Goal: Transaction & Acquisition: Purchase product/service

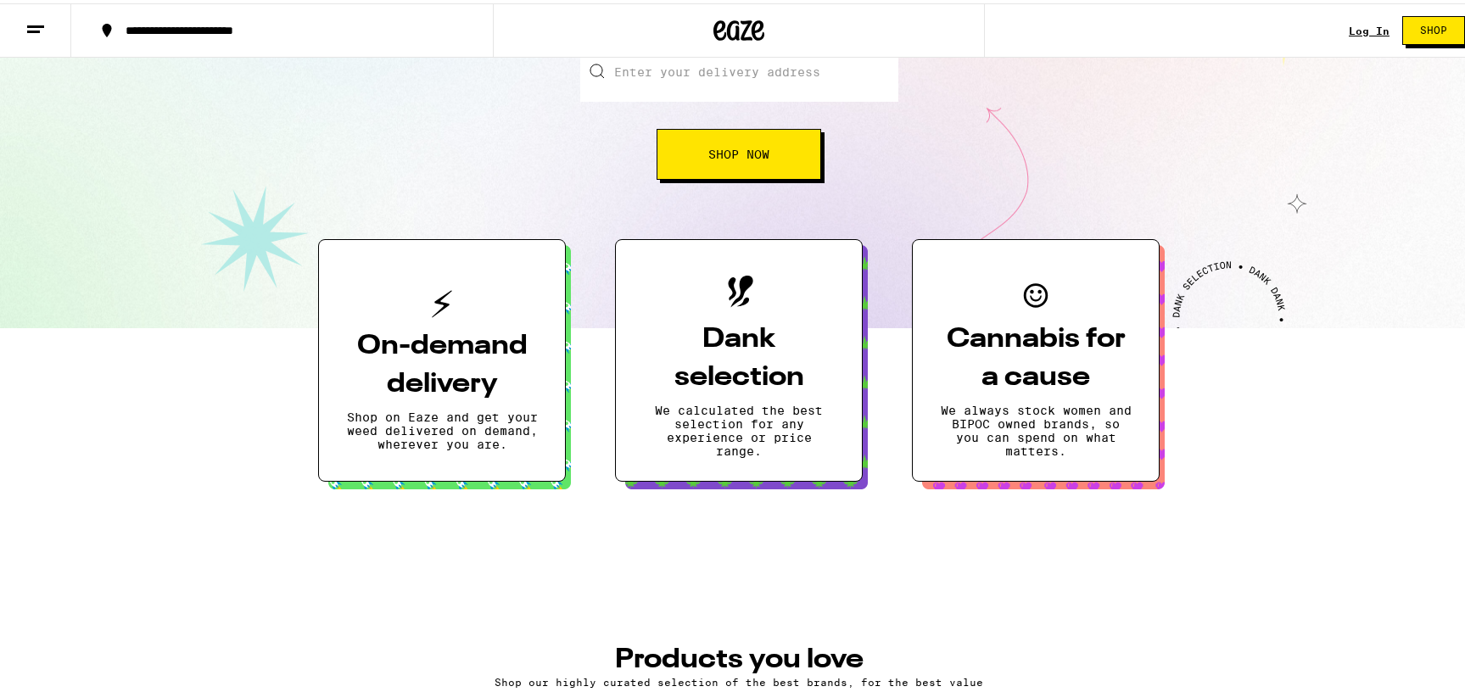
click at [747, 154] on span "Shop Now" at bounding box center [739, 151] width 61 height 12
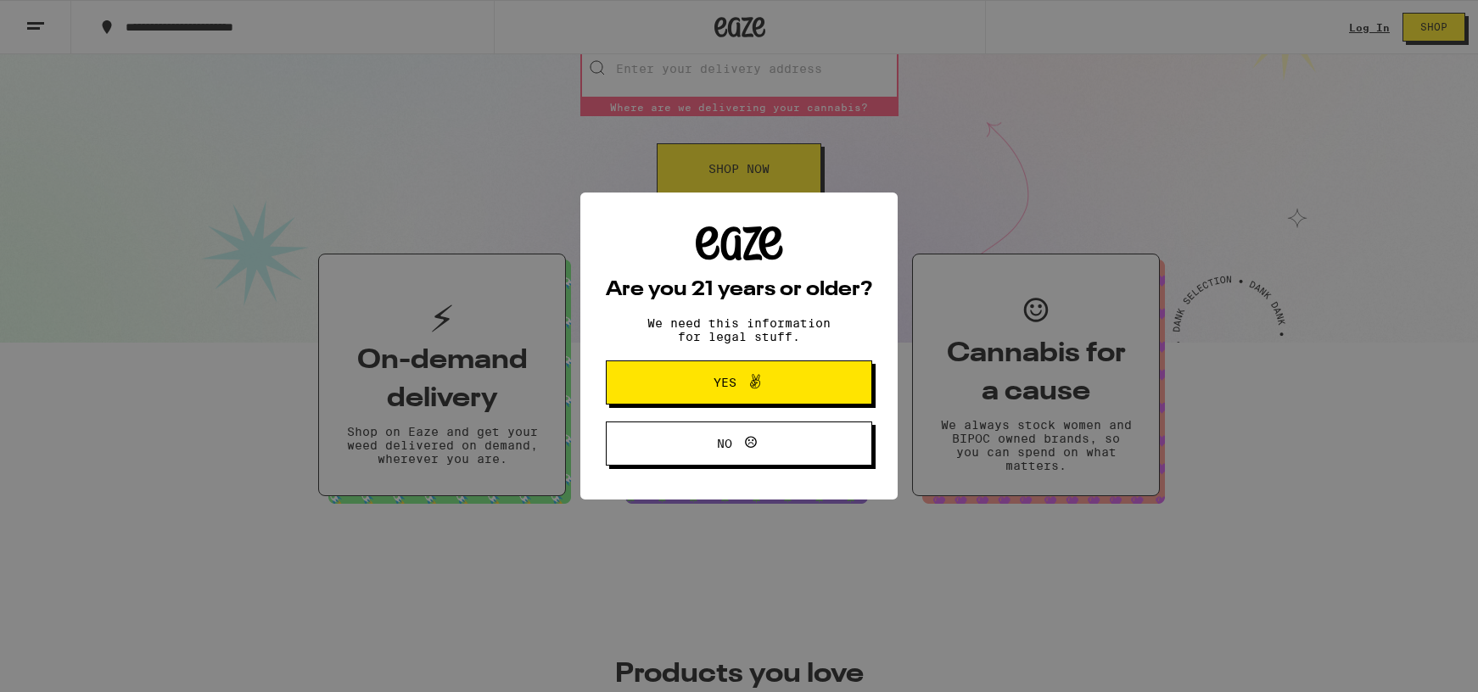
click at [701, 400] on button "Yes" at bounding box center [739, 383] width 266 height 44
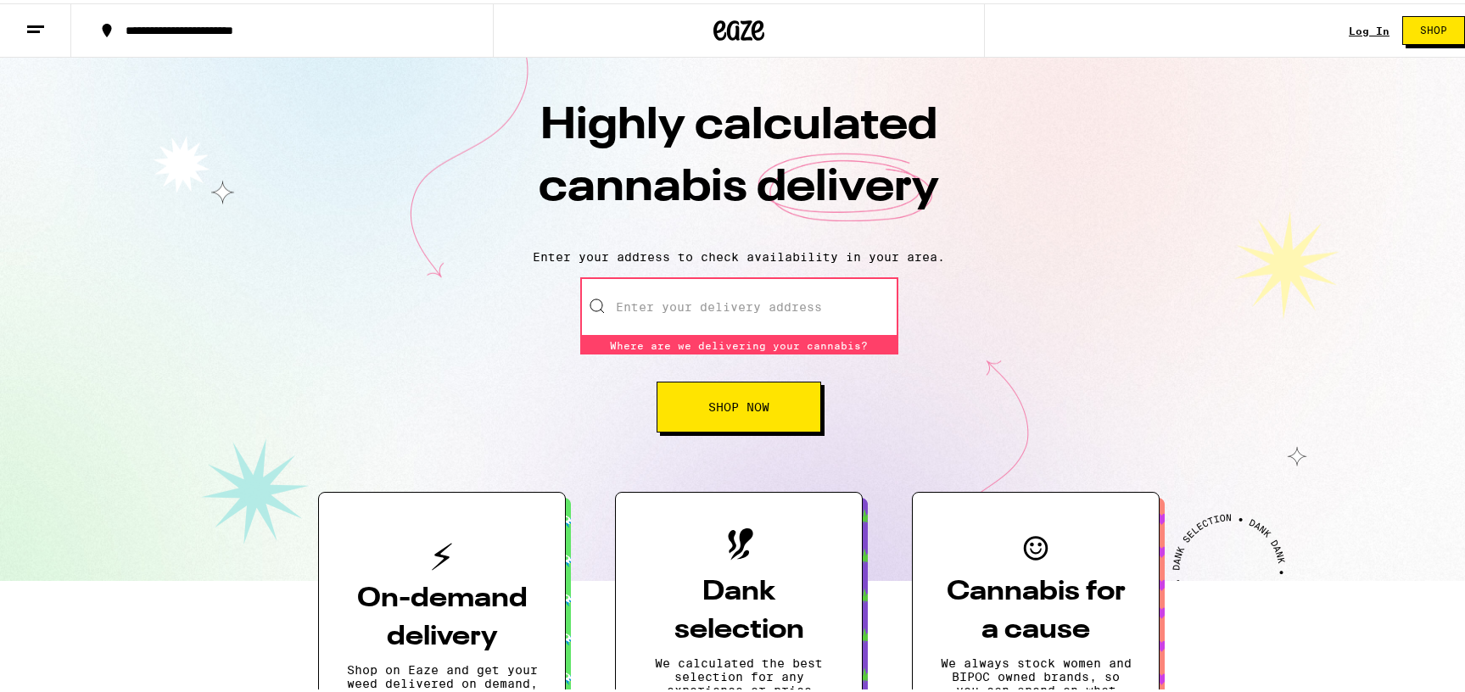
click at [700, 302] on input "Enter your delivery address" at bounding box center [739, 303] width 318 height 59
type input "[STREET_ADDRESS]"
type input "3"
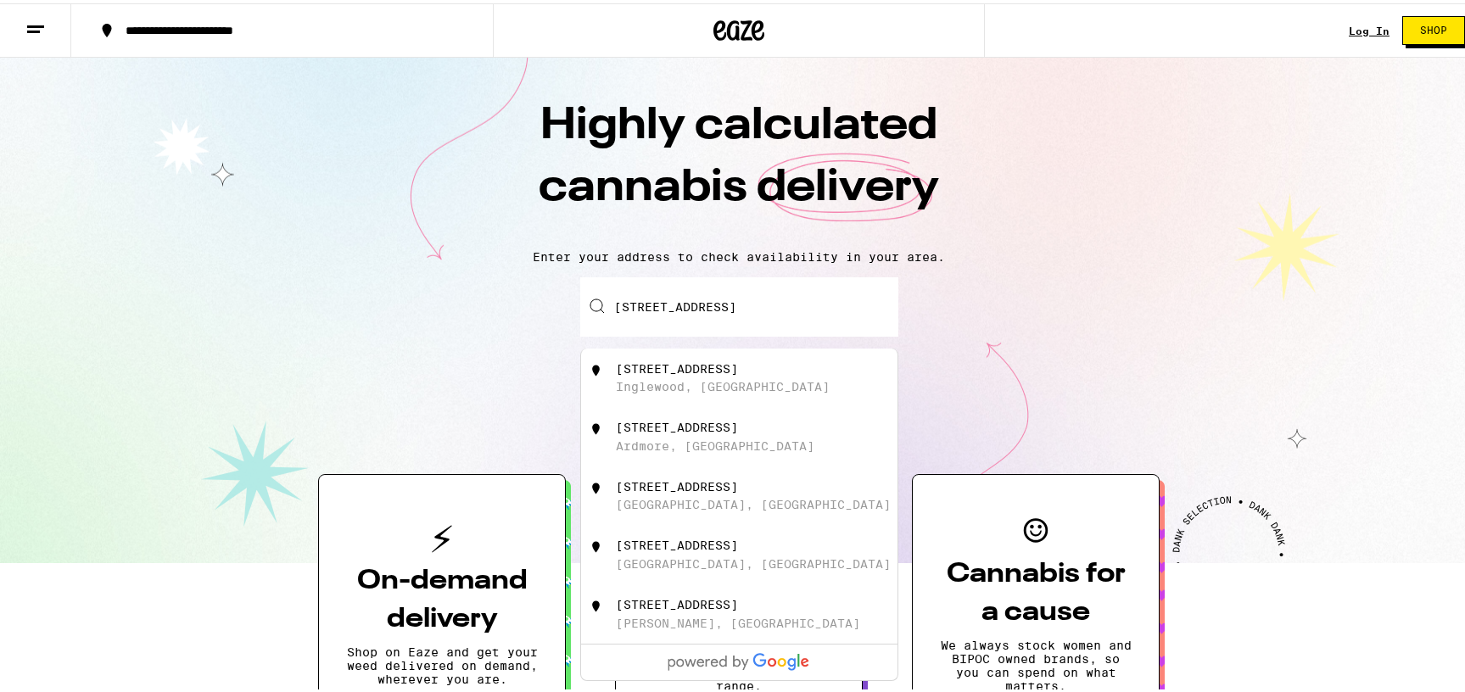
click at [726, 391] on div "[STREET_ADDRESS]" at bounding box center [767, 375] width 303 height 32
type input "[STREET_ADDRESS]"
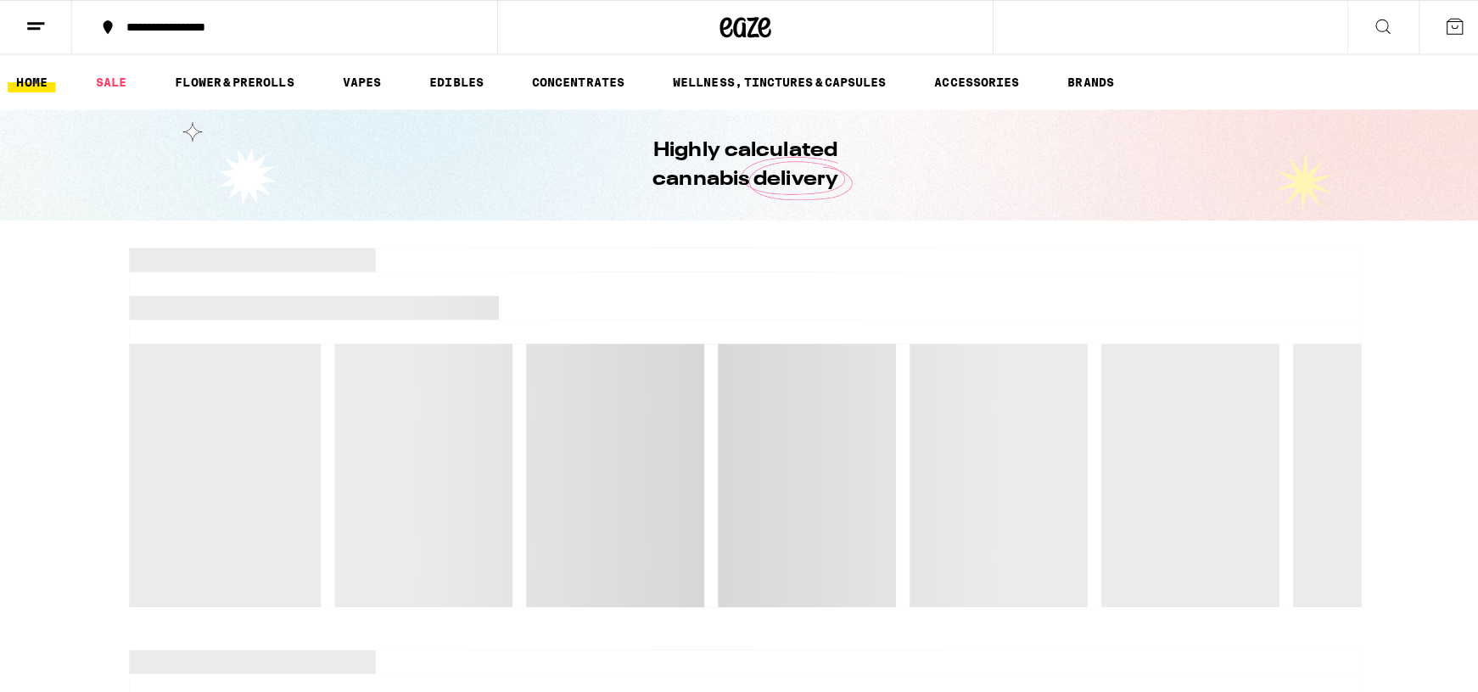
scroll to position [3, 0]
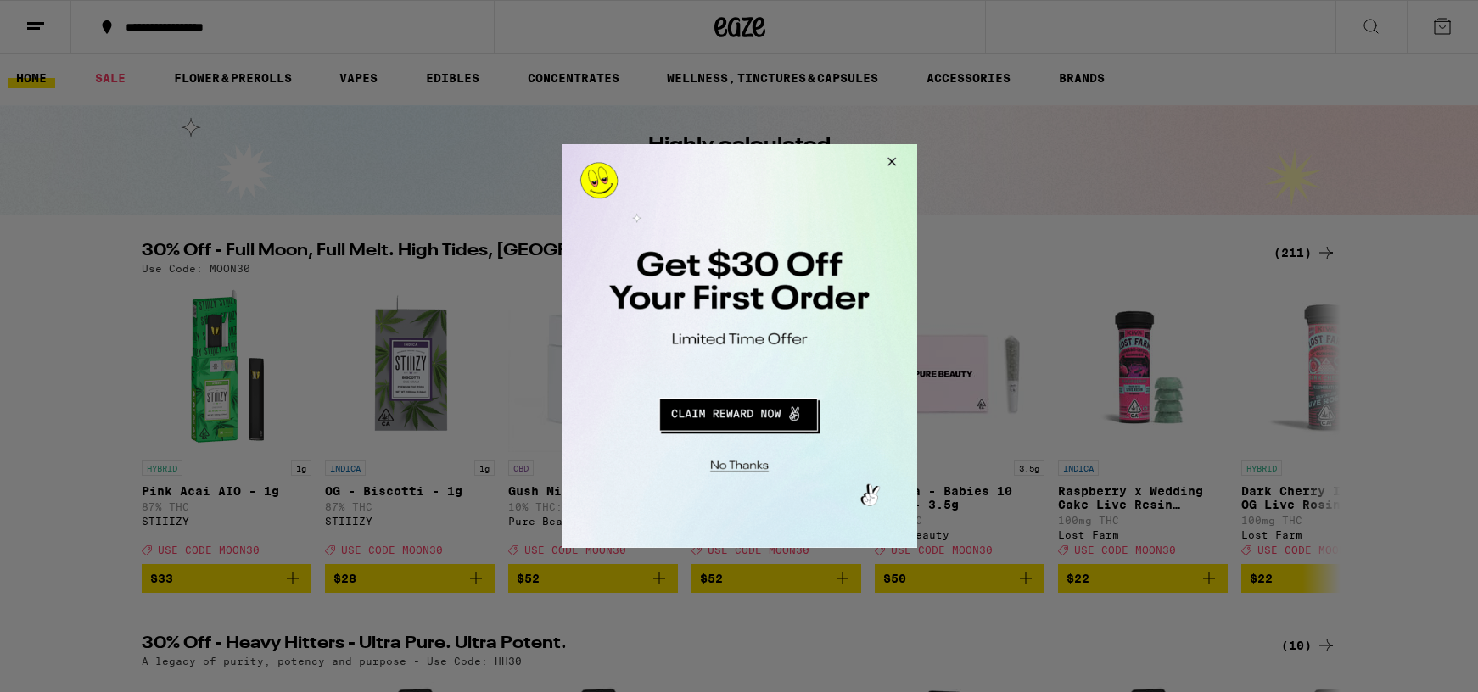
click at [754, 414] on button "Redirect to URL" at bounding box center [737, 412] width 295 height 41
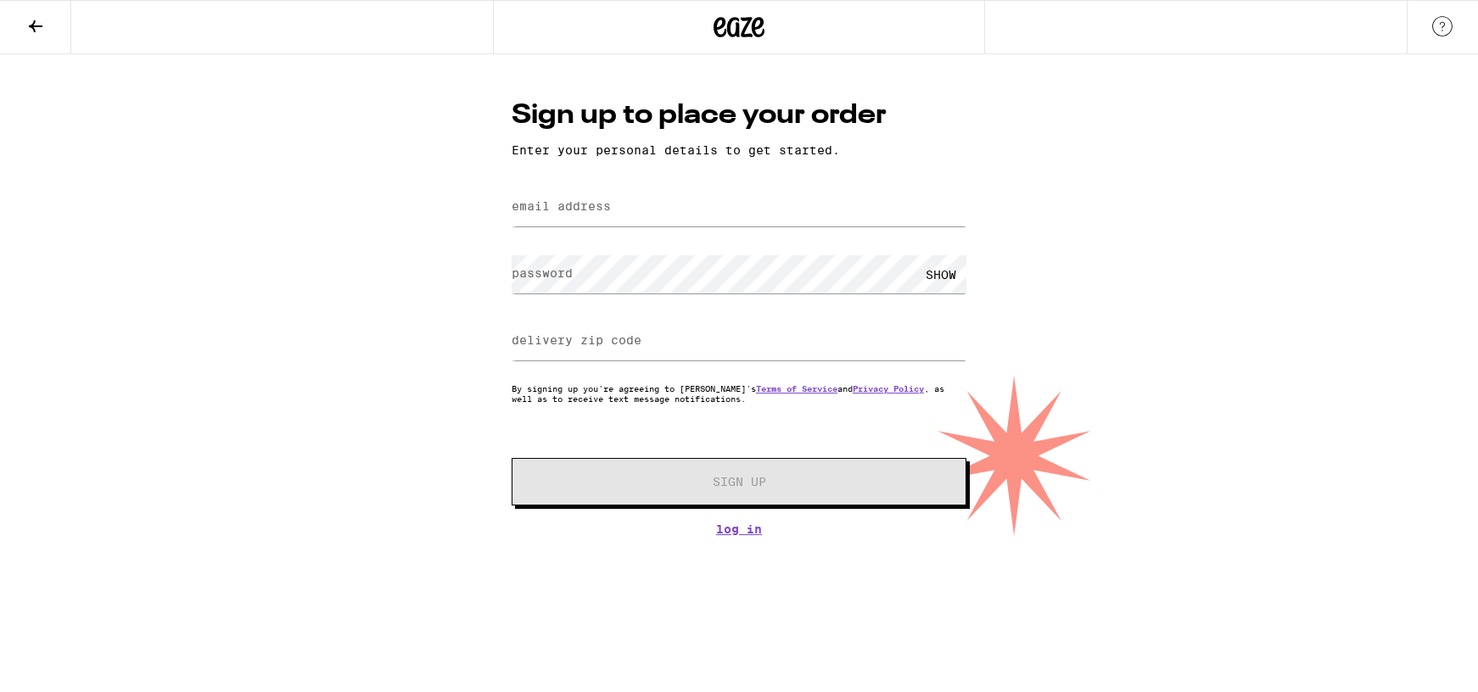
drag, startPoint x: 49, startPoint y: 40, endPoint x: 42, endPoint y: 27, distance: 14.8
click at [48, 37] on button at bounding box center [35, 27] width 71 height 53
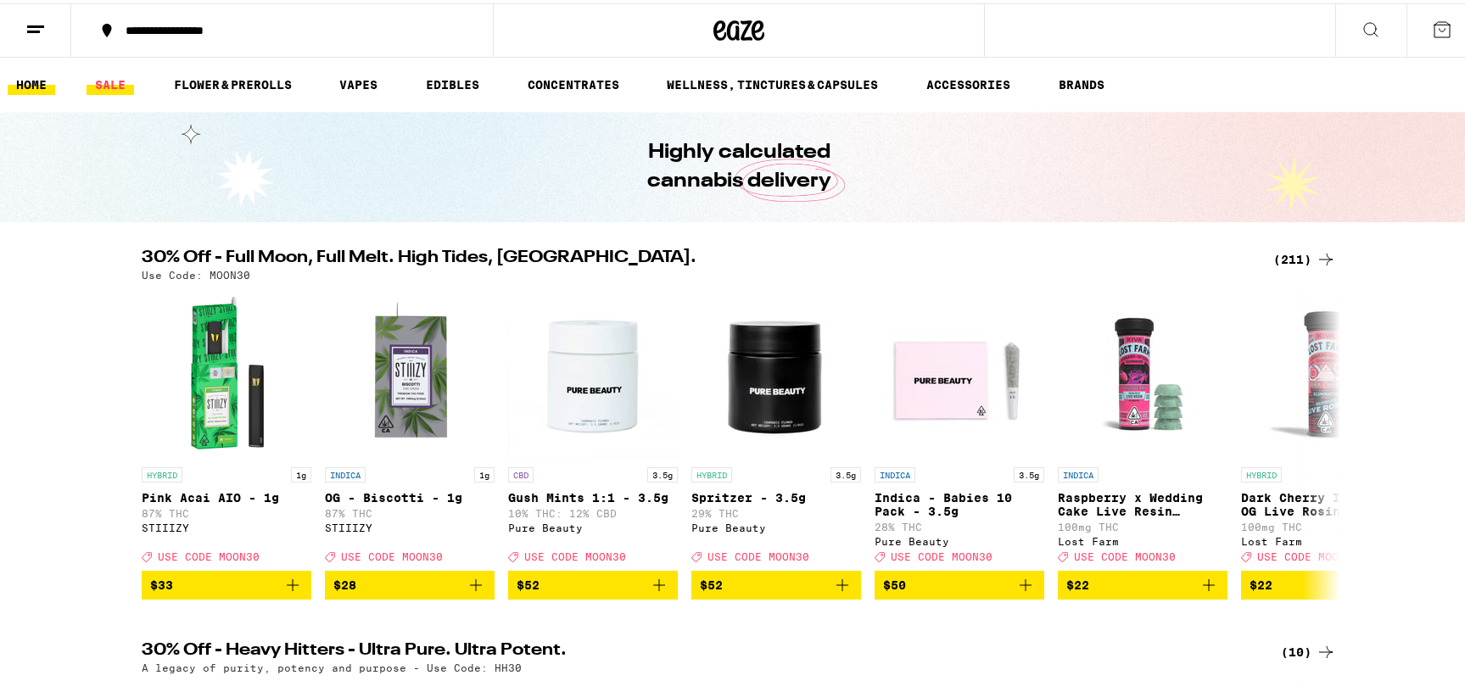
click at [113, 73] on link "SALE" at bounding box center [111, 81] width 48 height 20
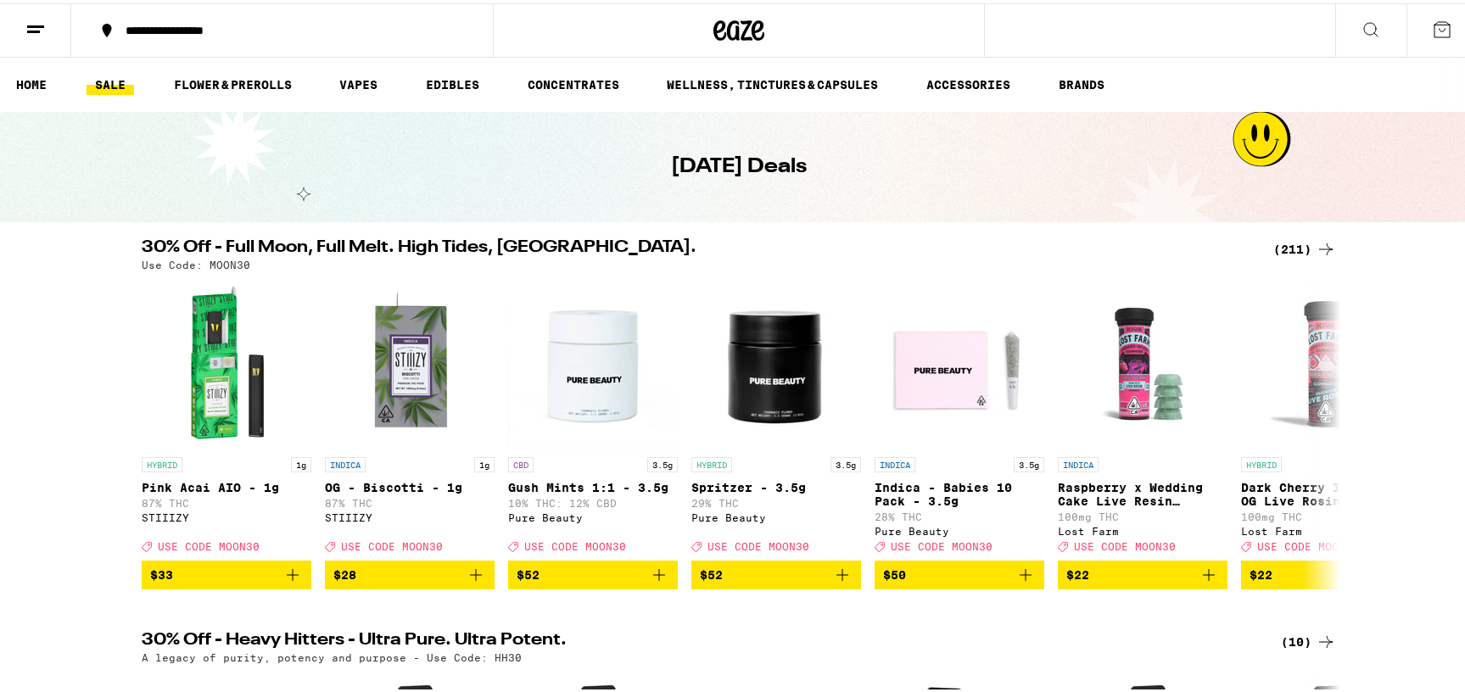
click at [1319, 247] on icon at bounding box center [1326, 246] width 20 height 20
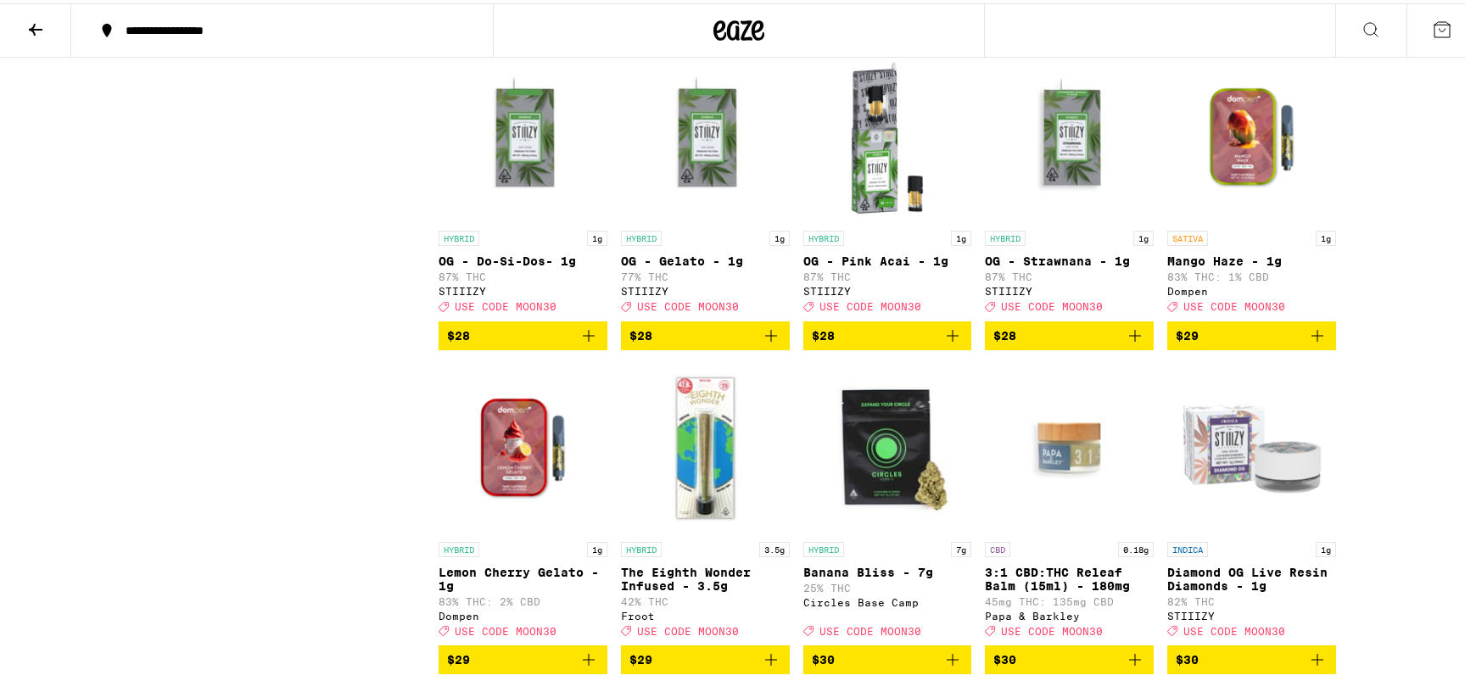
scroll to position [9454, 0]
